Goal: Information Seeking & Learning: Learn about a topic

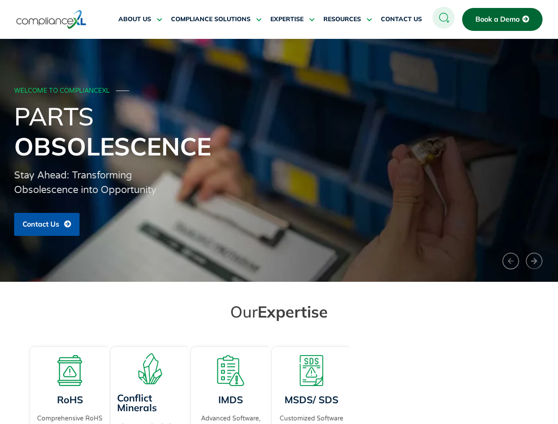
click at [348, 19] on span "RESOURCES" at bounding box center [342, 19] width 38 height 8
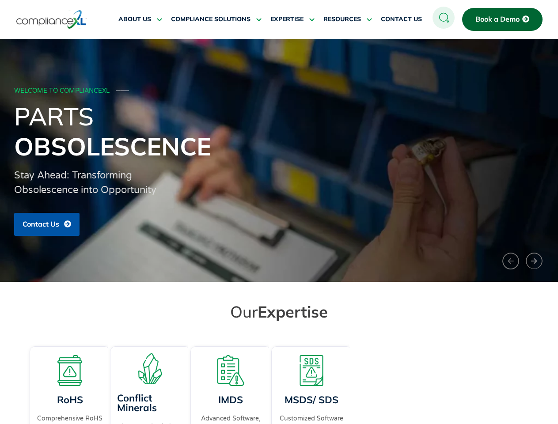
click at [279, 160] on h1 "Parts Obsolescence" at bounding box center [279, 131] width 530 height 60
